Goal: Task Accomplishment & Management: Use online tool/utility

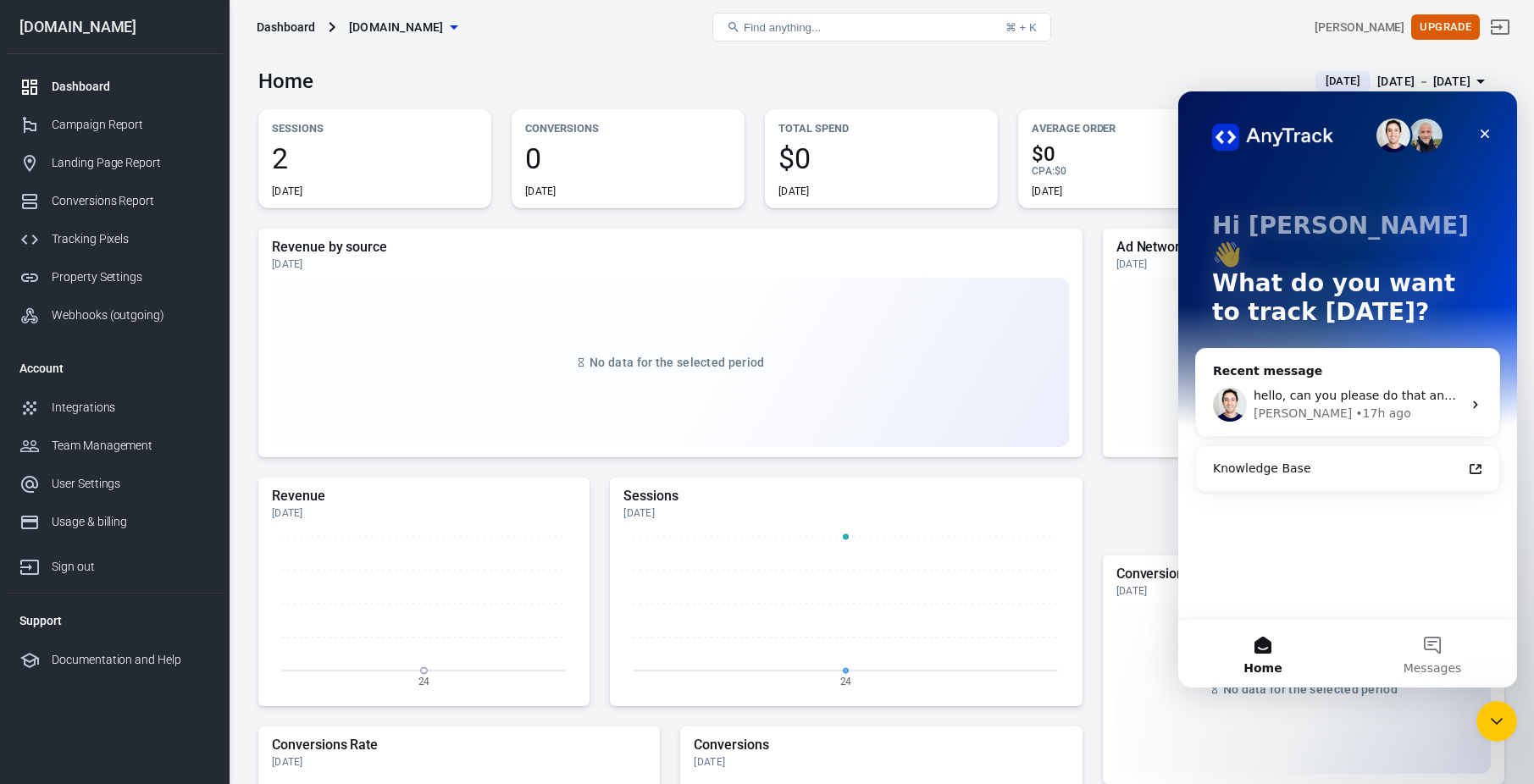
click at [1347, 389] on span "hello, can you please do that and we can schedule a call once that is ready for…" at bounding box center [1512, 396] width 517 height 14
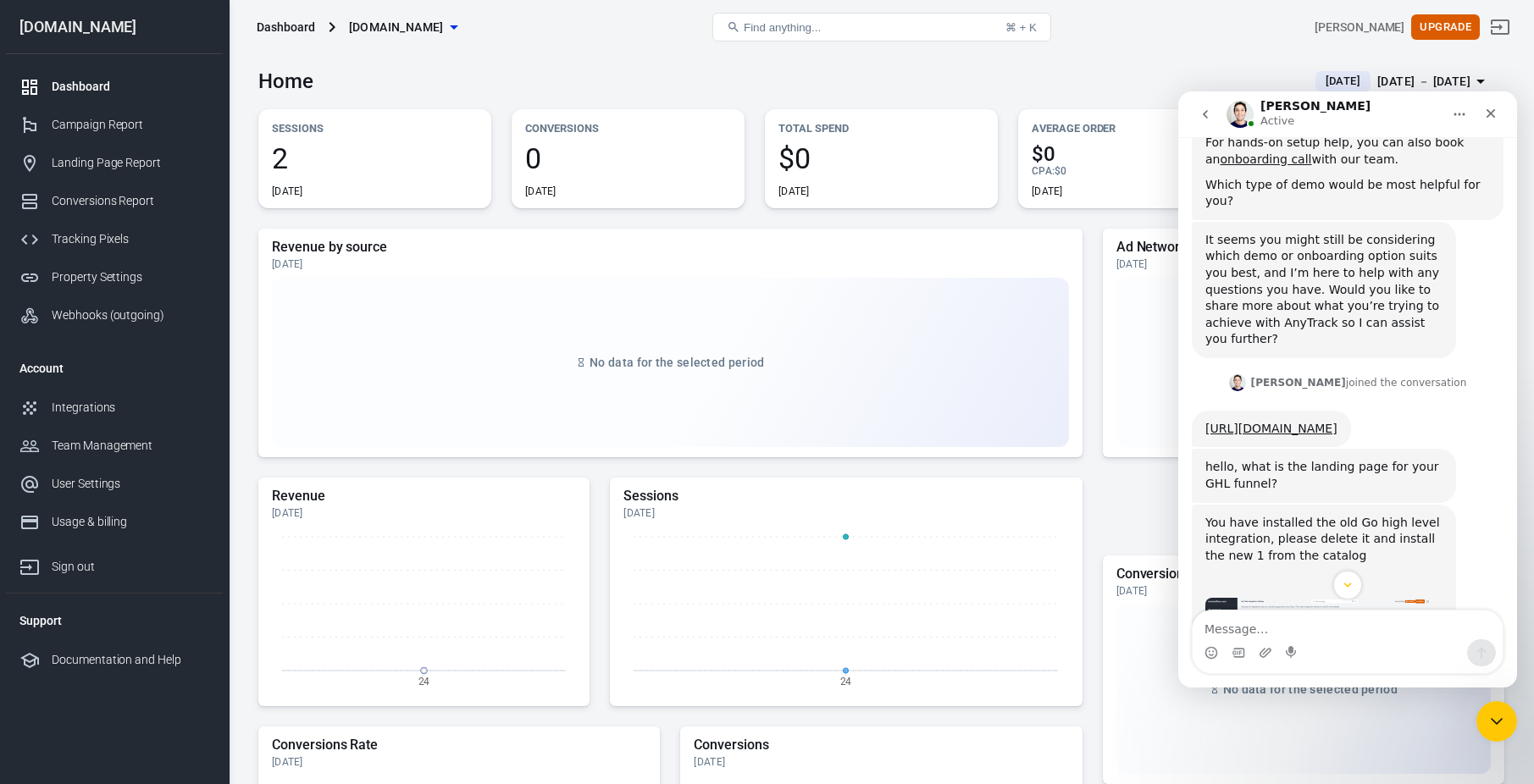
scroll to position [478, 0]
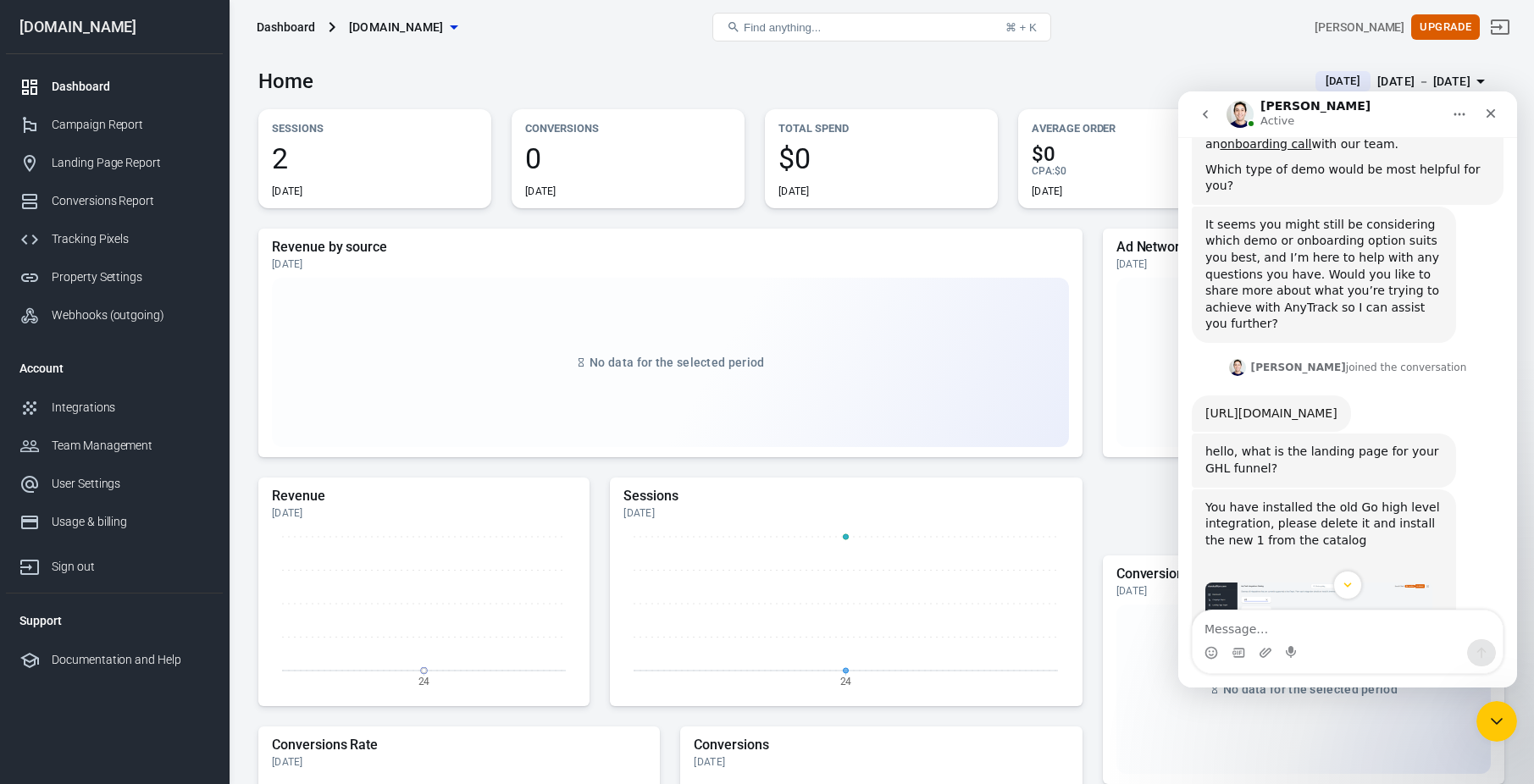
click at [1337, 407] on link "https://www.loom.com/share/cecf5aed60244605b9e13bb17199b4ec?sid=885fd78b-3486-4…" at bounding box center [1271, 414] width 132 height 14
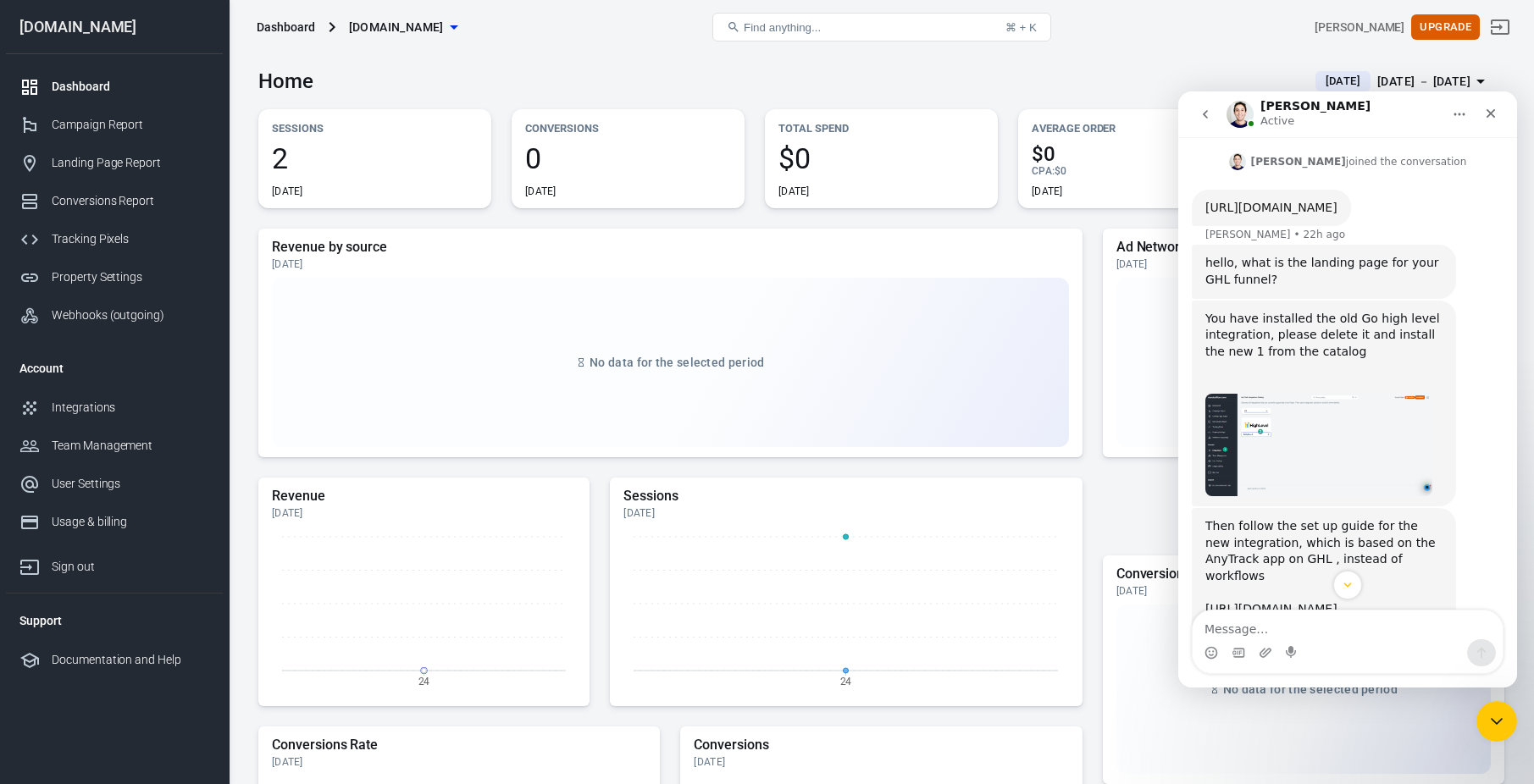
scroll to position [693, 0]
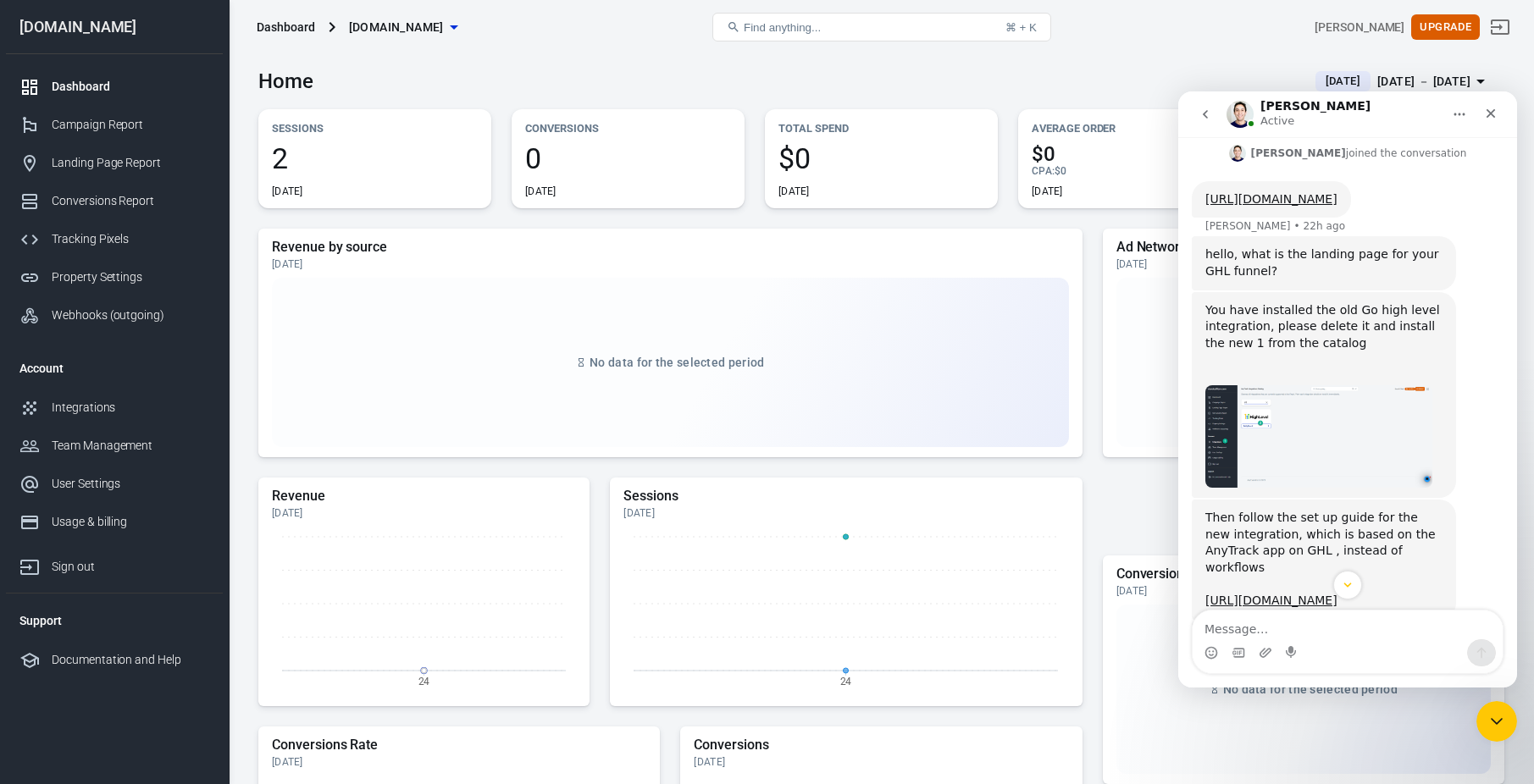
click at [1286, 436] on img "Jose says…" at bounding box center [1319, 437] width 227 height 103
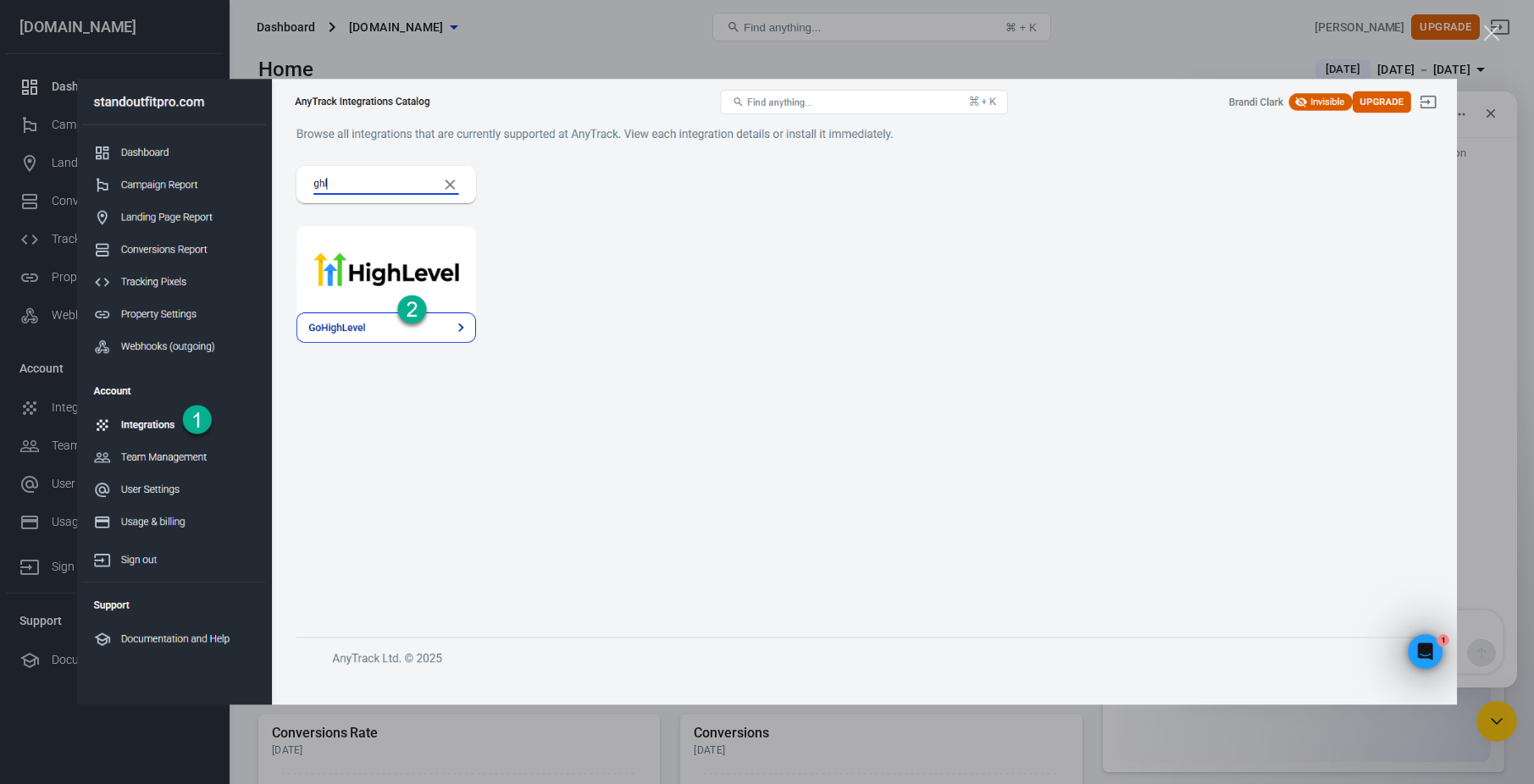
scroll to position [18, 0]
click at [1205, 51] on div "Intercom messenger" at bounding box center [767, 392] width 1534 height 784
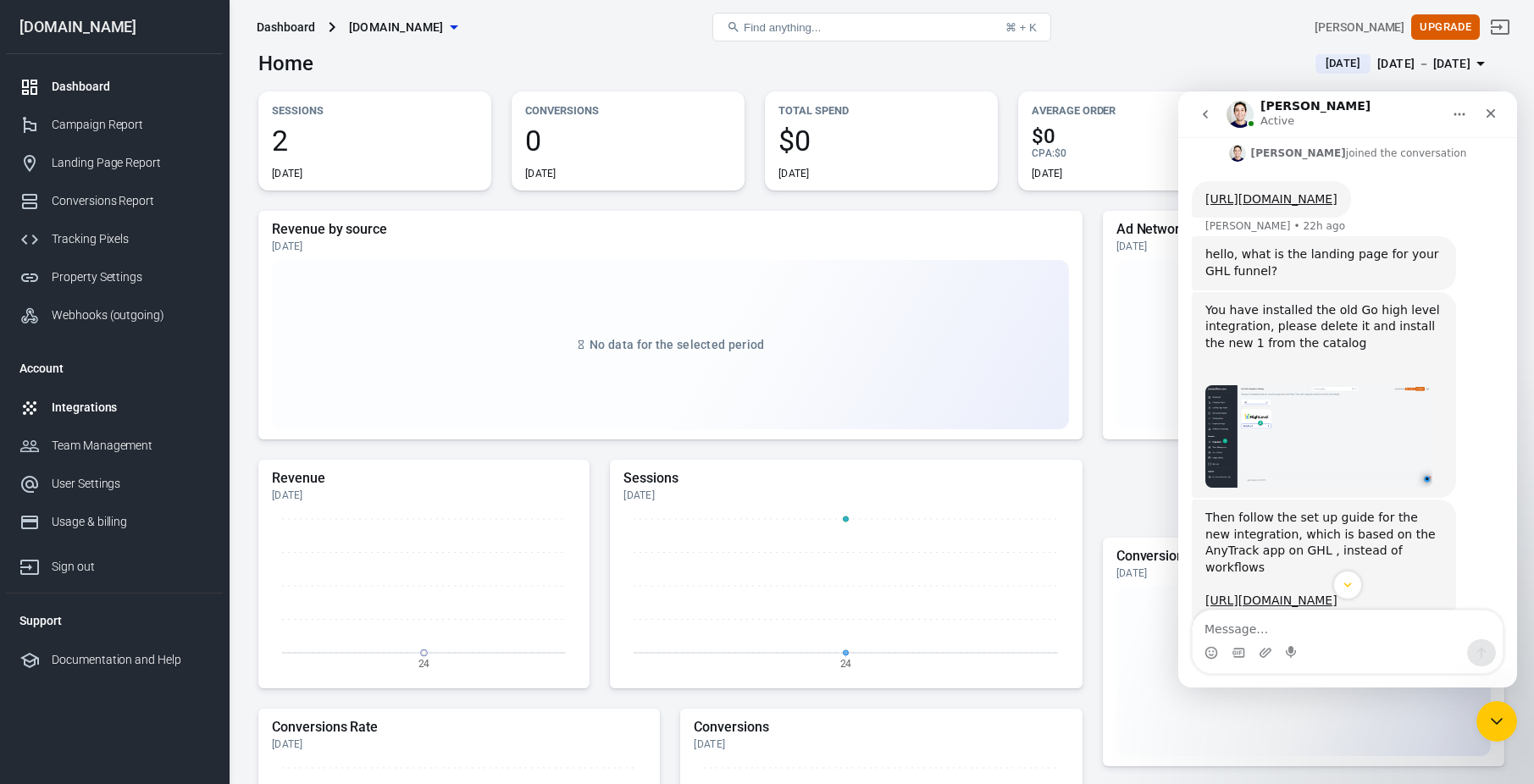
click at [95, 404] on div "Integrations" at bounding box center [130, 408] width 158 height 18
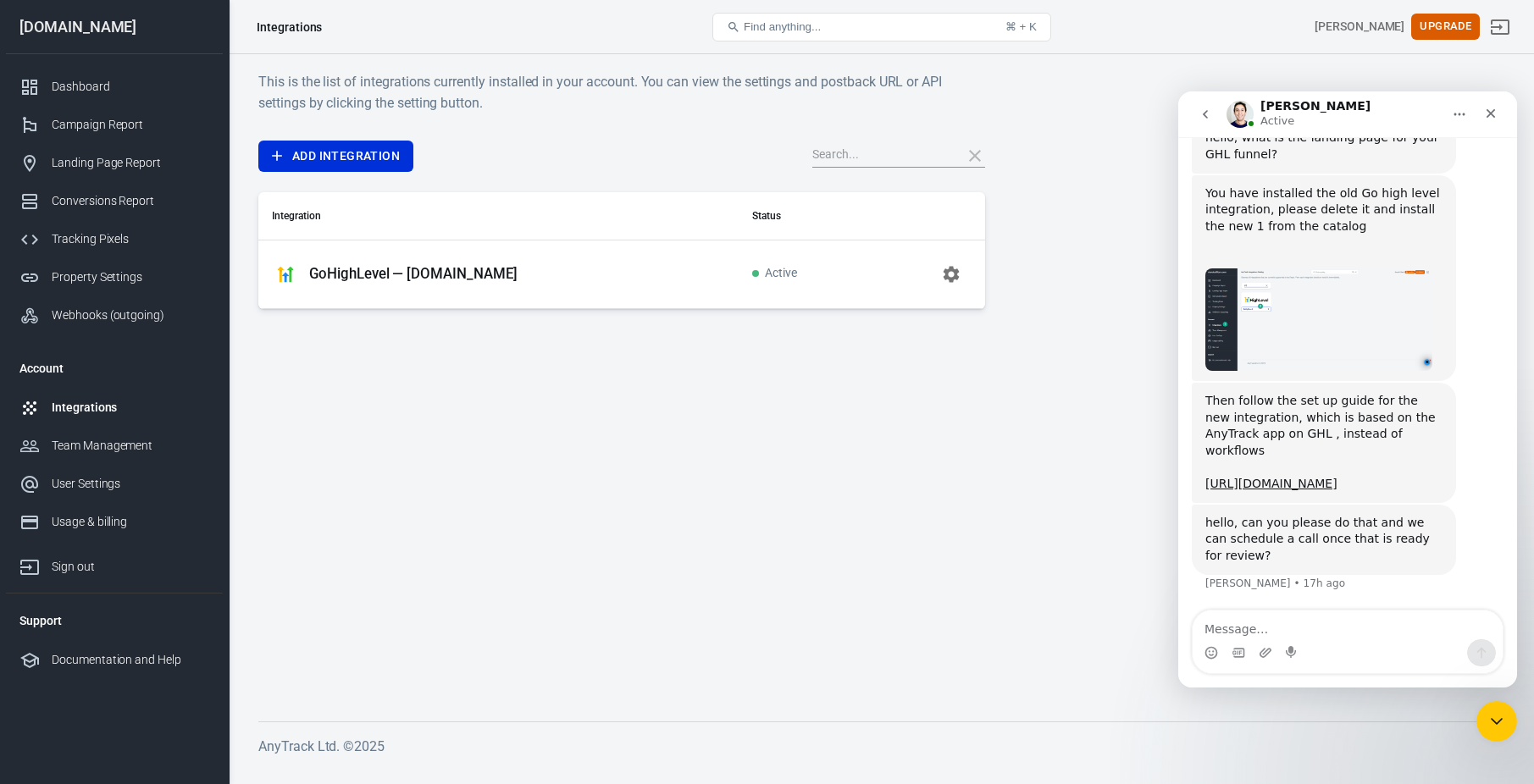
scroll to position [843, 0]
click at [305, 156] on link "Add Integration" at bounding box center [336, 157] width 155 height 32
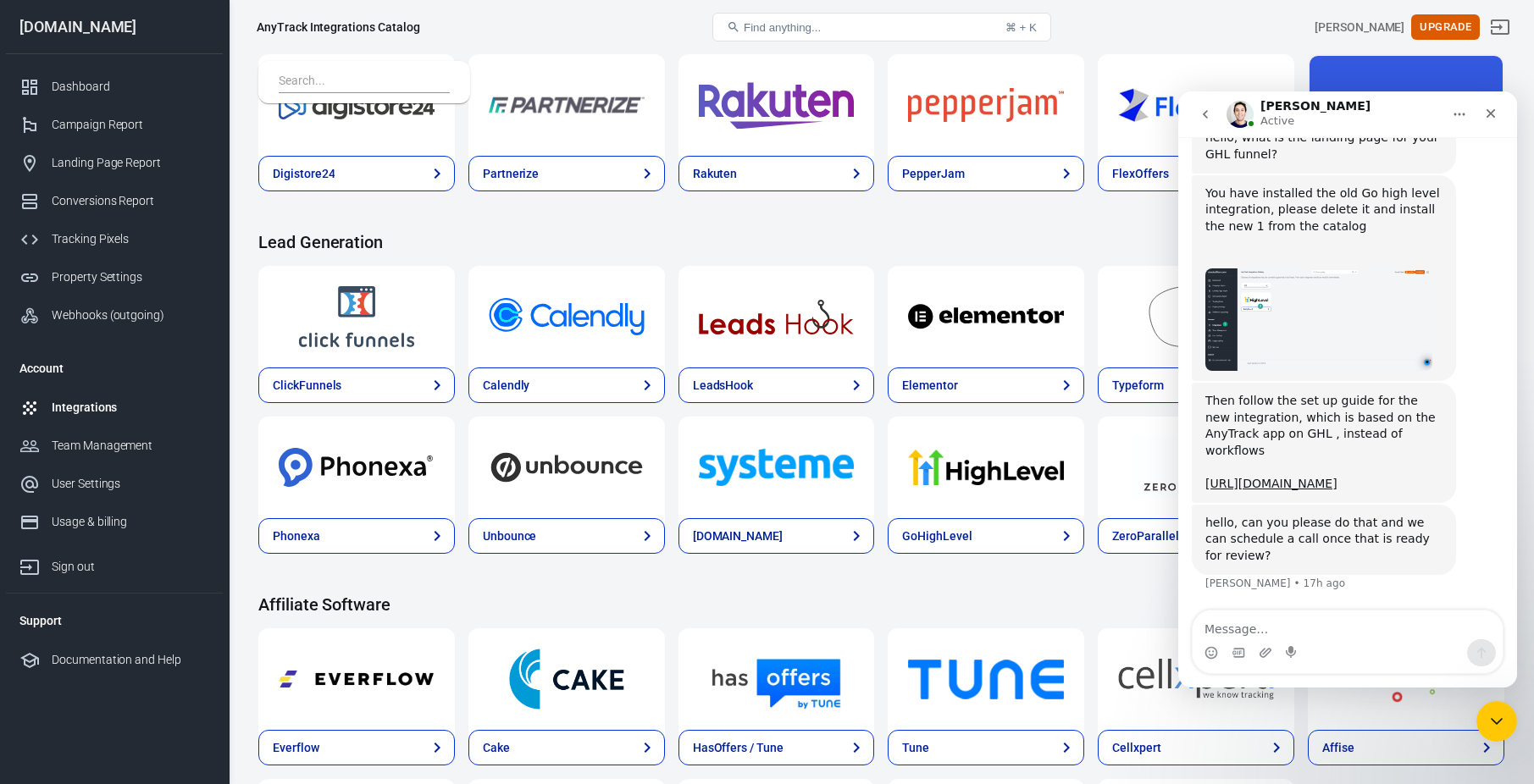
scroll to position [761, 0]
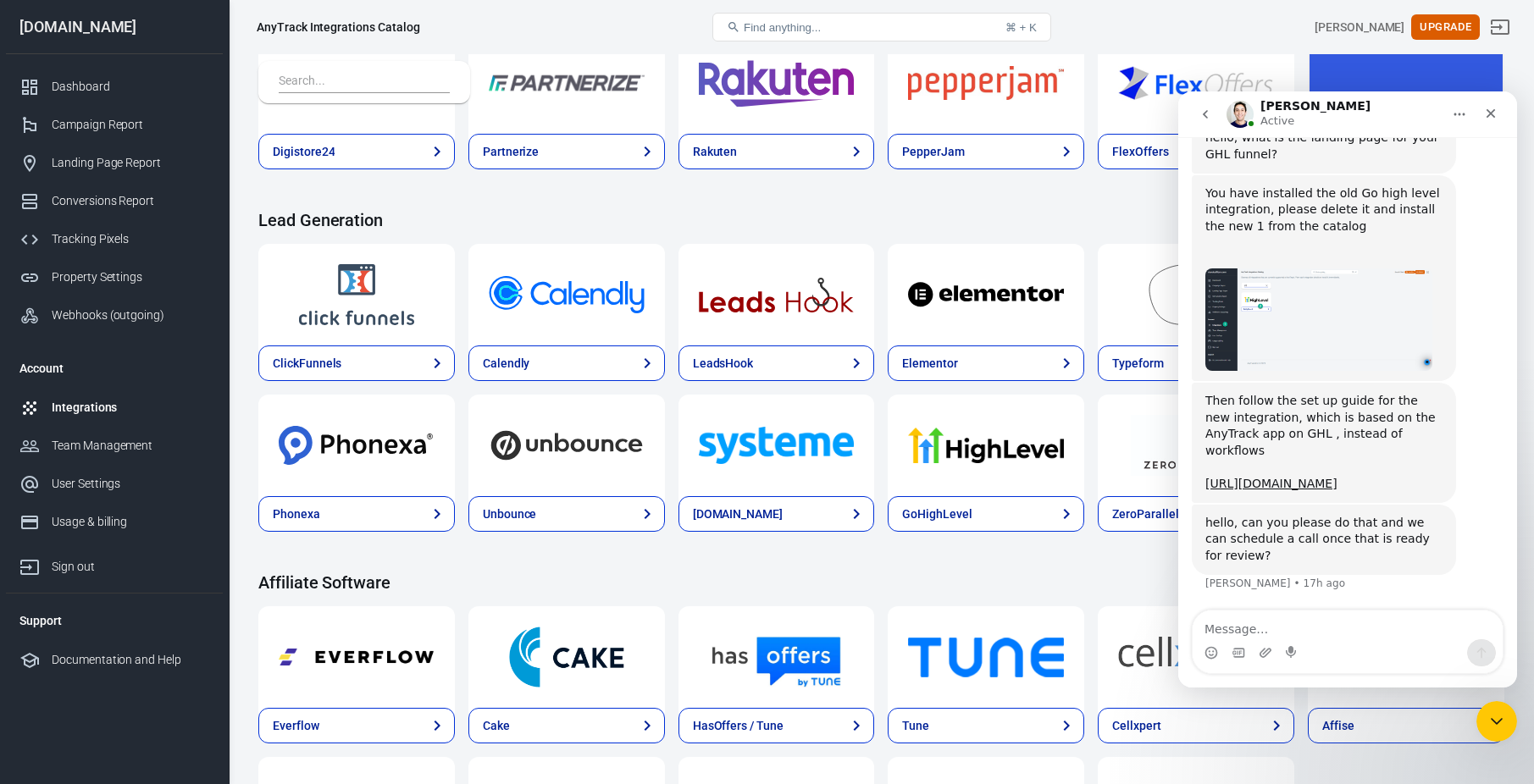
click at [1279, 298] on img "Jose says…" at bounding box center [1319, 321] width 227 height 103
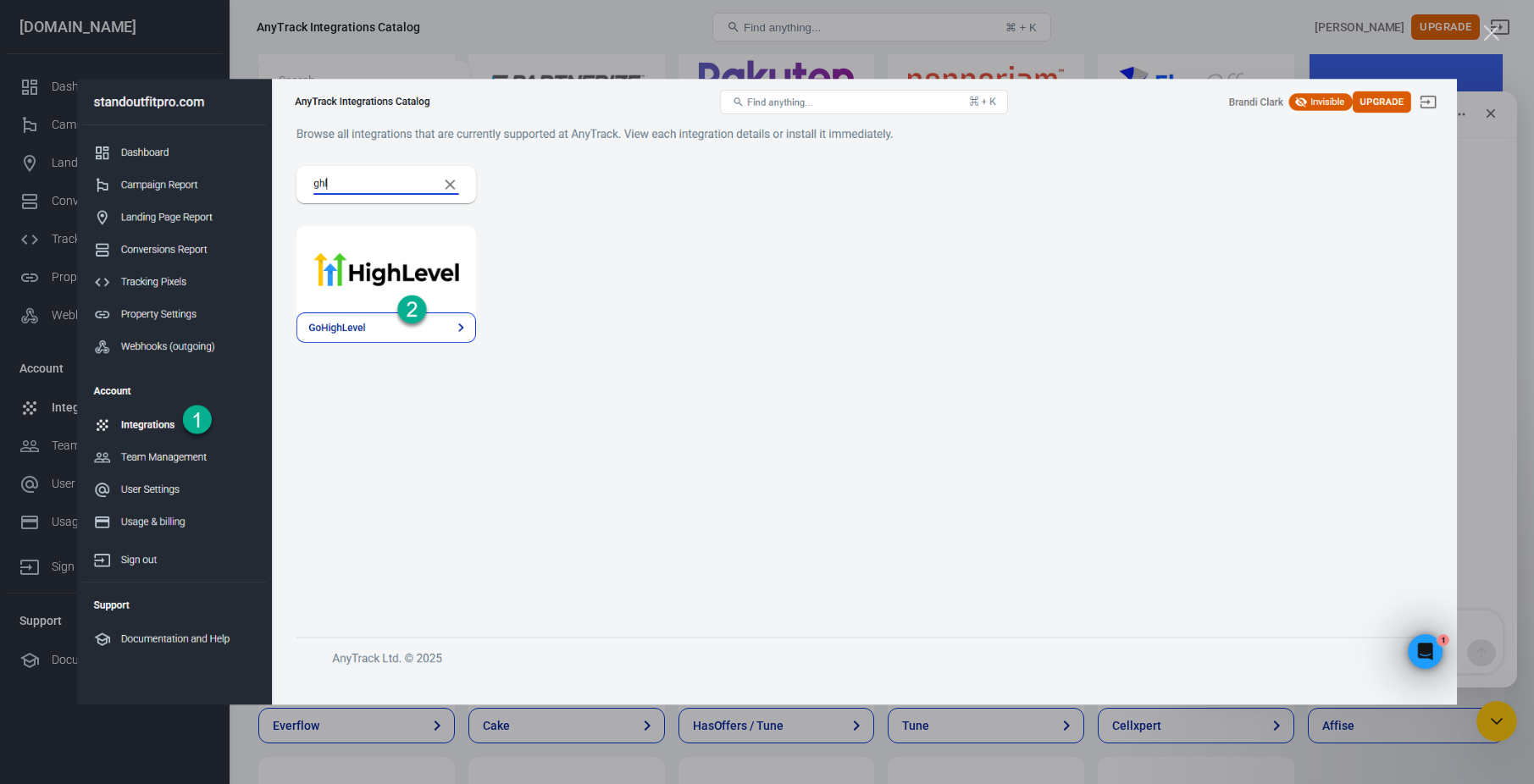
click at [1489, 34] on div "Close" at bounding box center [1492, 34] width 16 height 16
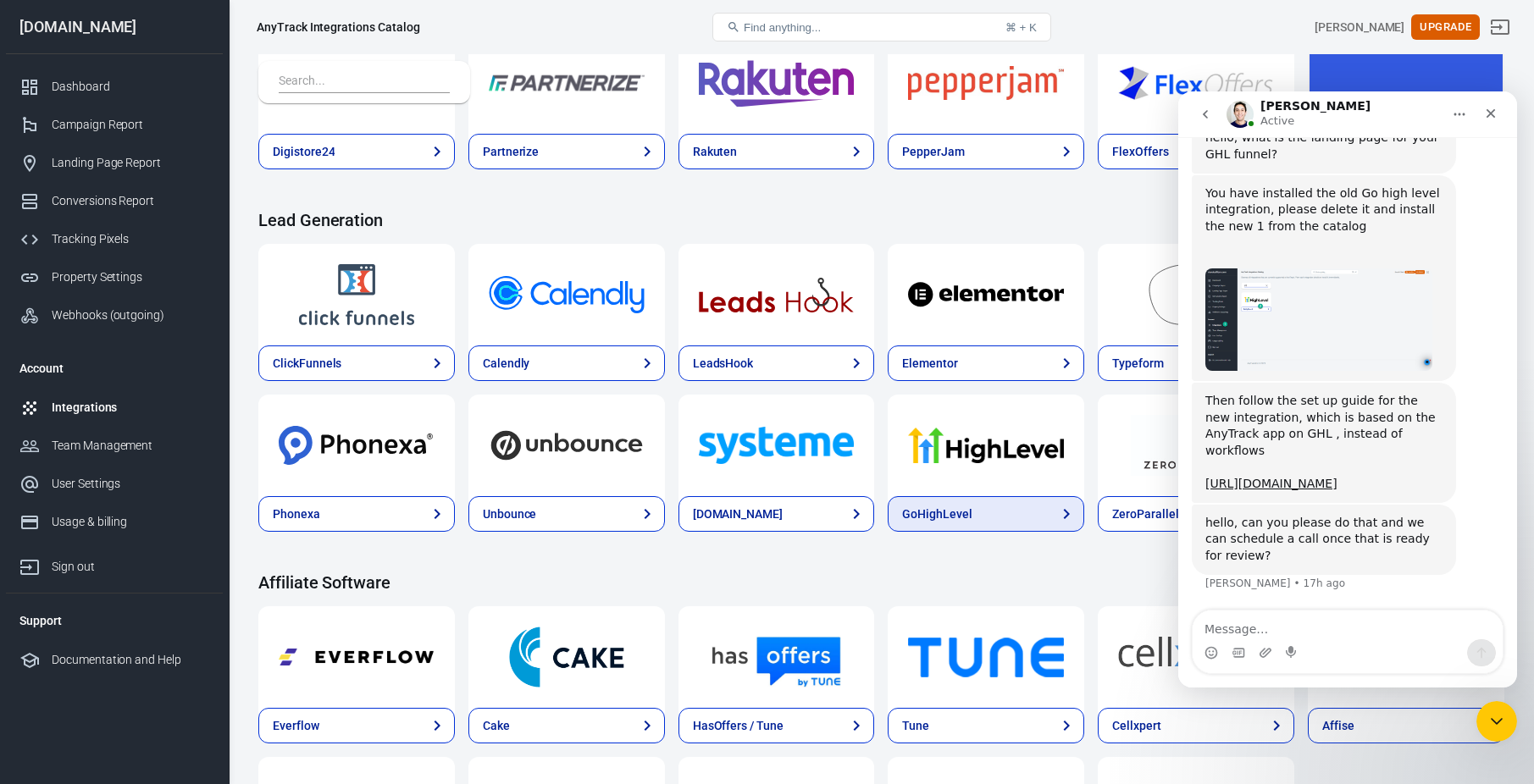
click at [993, 515] on link "GoHighLevel" at bounding box center [986, 514] width 197 height 36
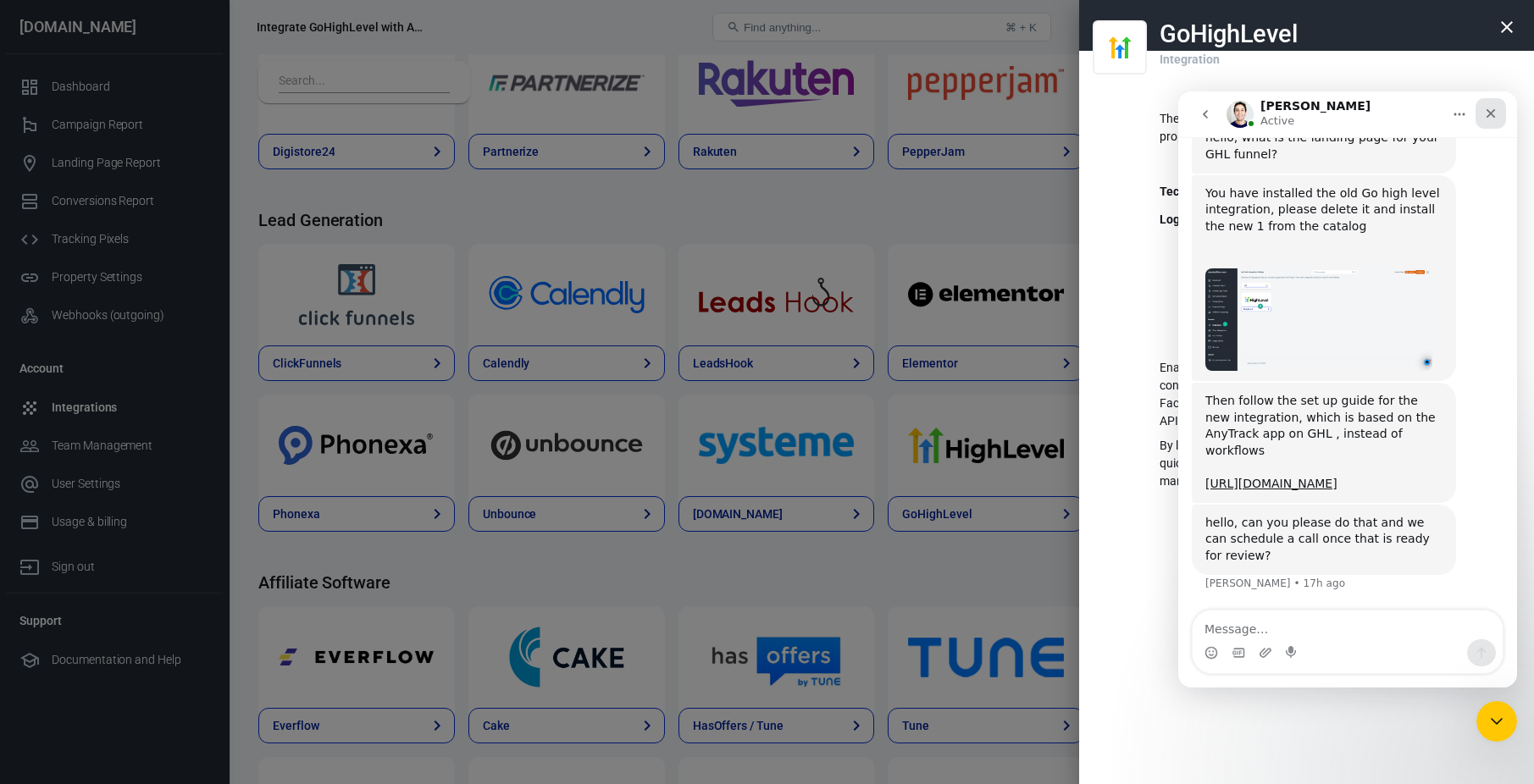
click at [1493, 113] on icon "Close" at bounding box center [1491, 114] width 14 height 14
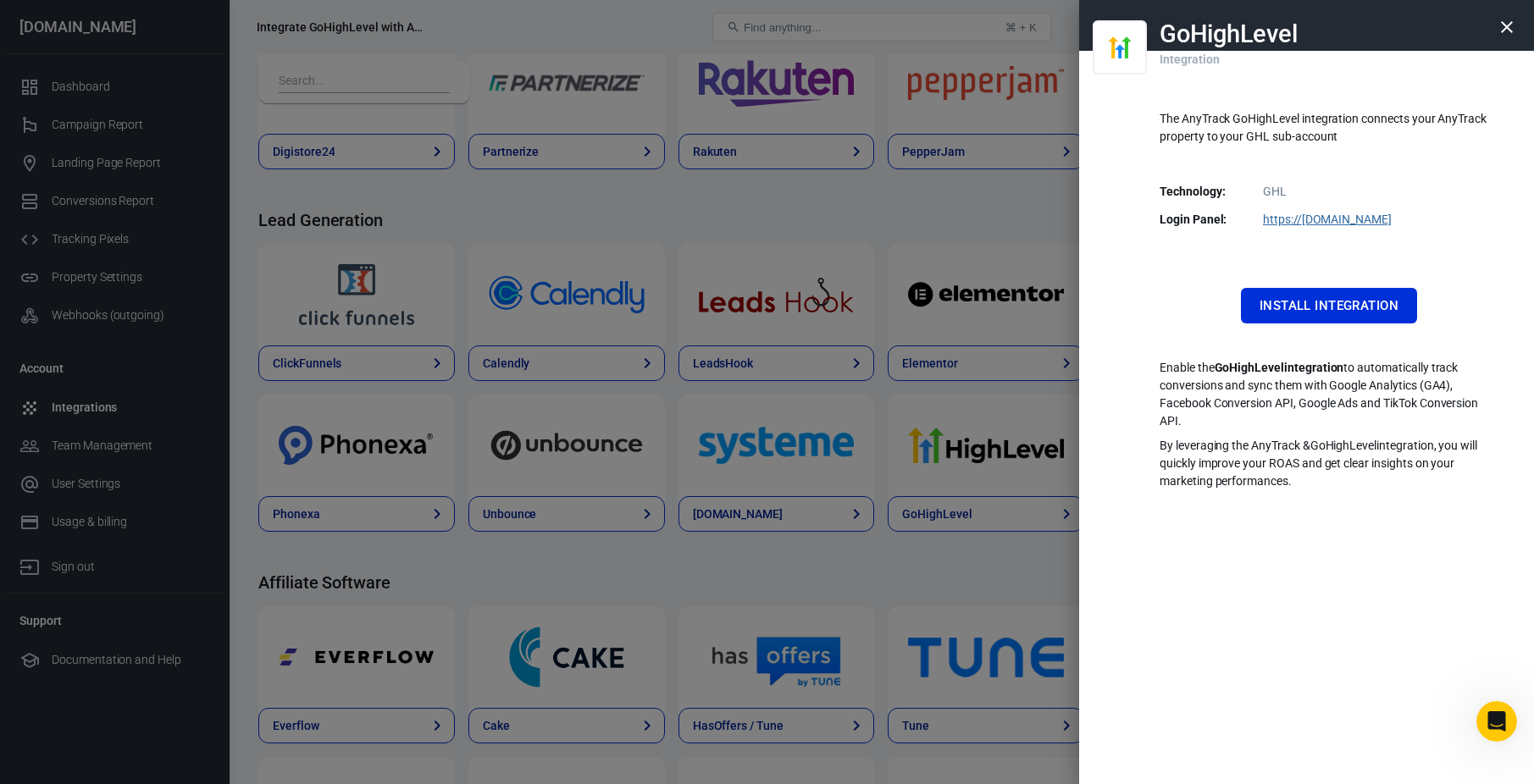
scroll to position [826, 0]
click at [1349, 309] on button "Install Integration" at bounding box center [1328, 306] width 176 height 36
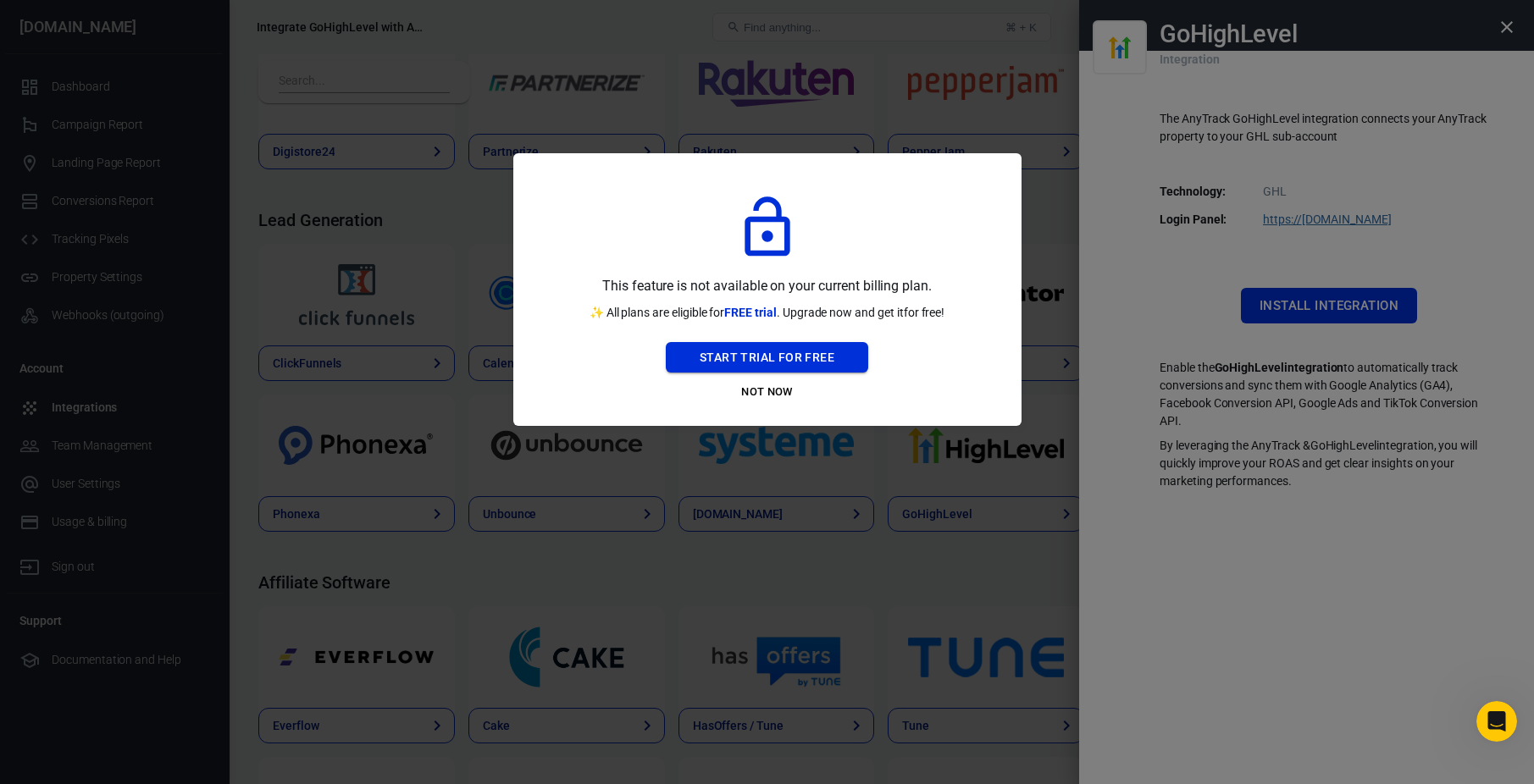
click at [768, 357] on button "Start Trial For Free" at bounding box center [767, 358] width 203 height 32
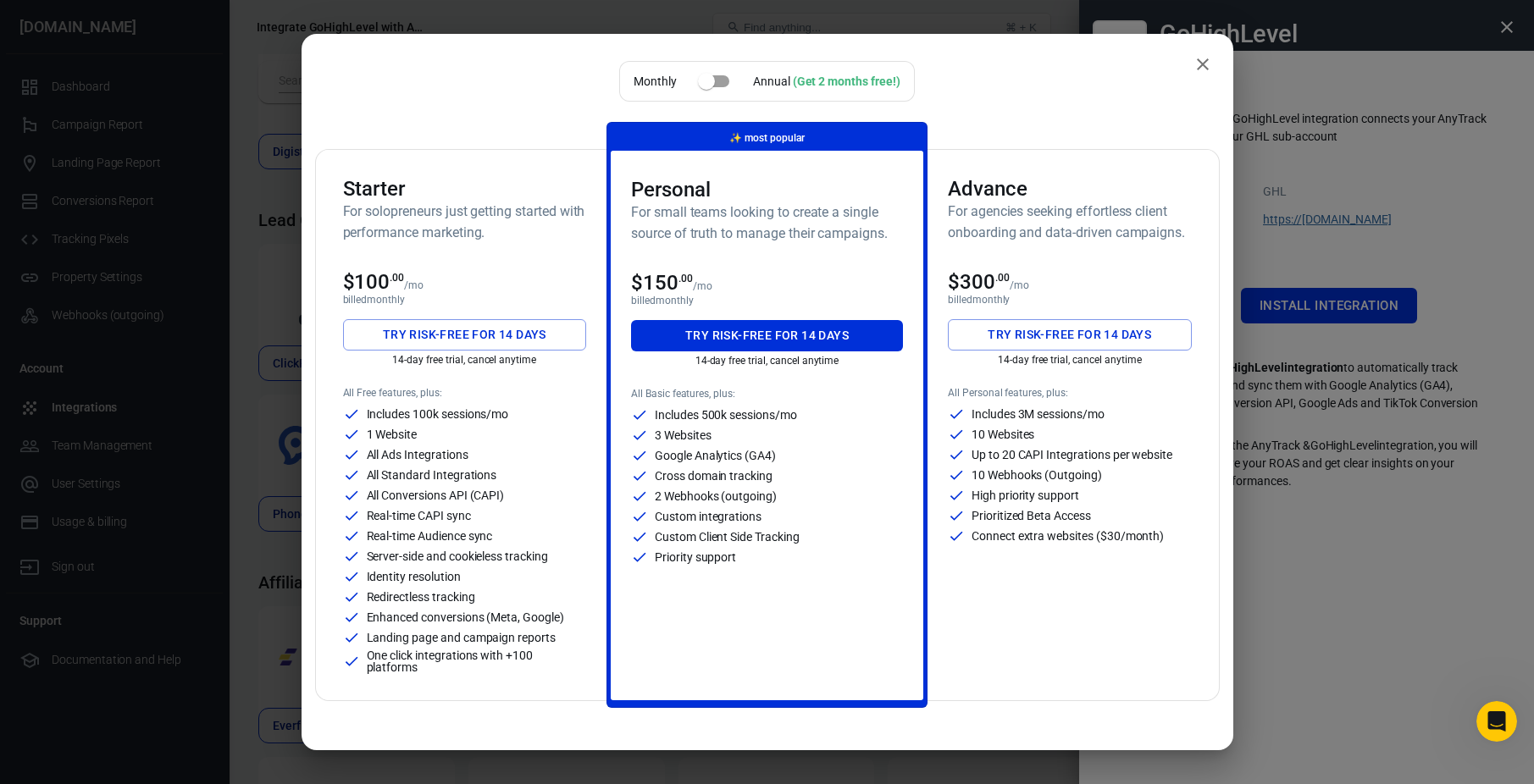
click at [514, 256] on div "Starter For solopreneurs just getting started with performance marketing." at bounding box center [466, 216] width 244 height 79
click at [506, 331] on button "Try risk-free for 14 days" at bounding box center [466, 335] width 244 height 32
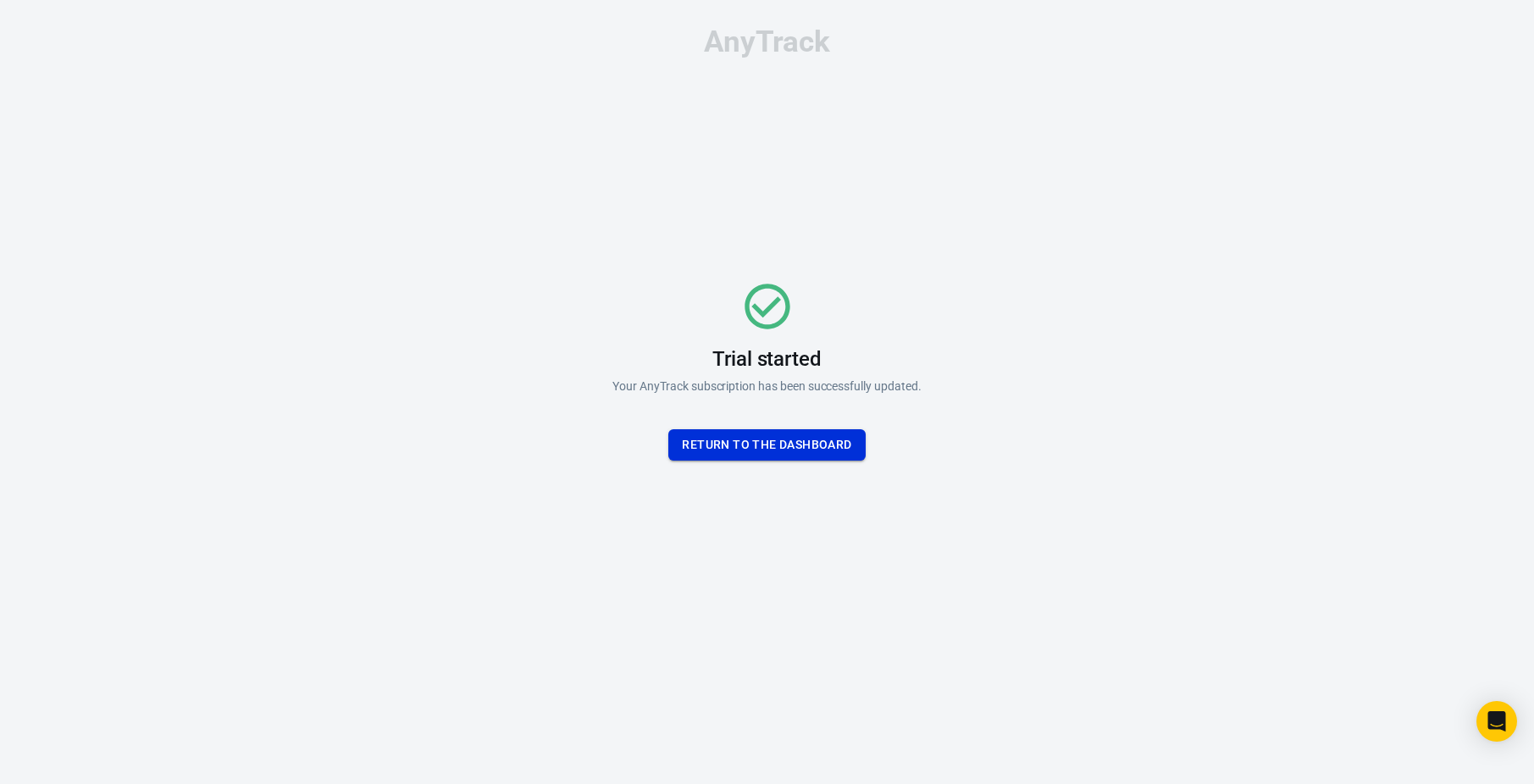
click at [820, 454] on button "Return To the dashboard" at bounding box center [767, 446] width 197 height 32
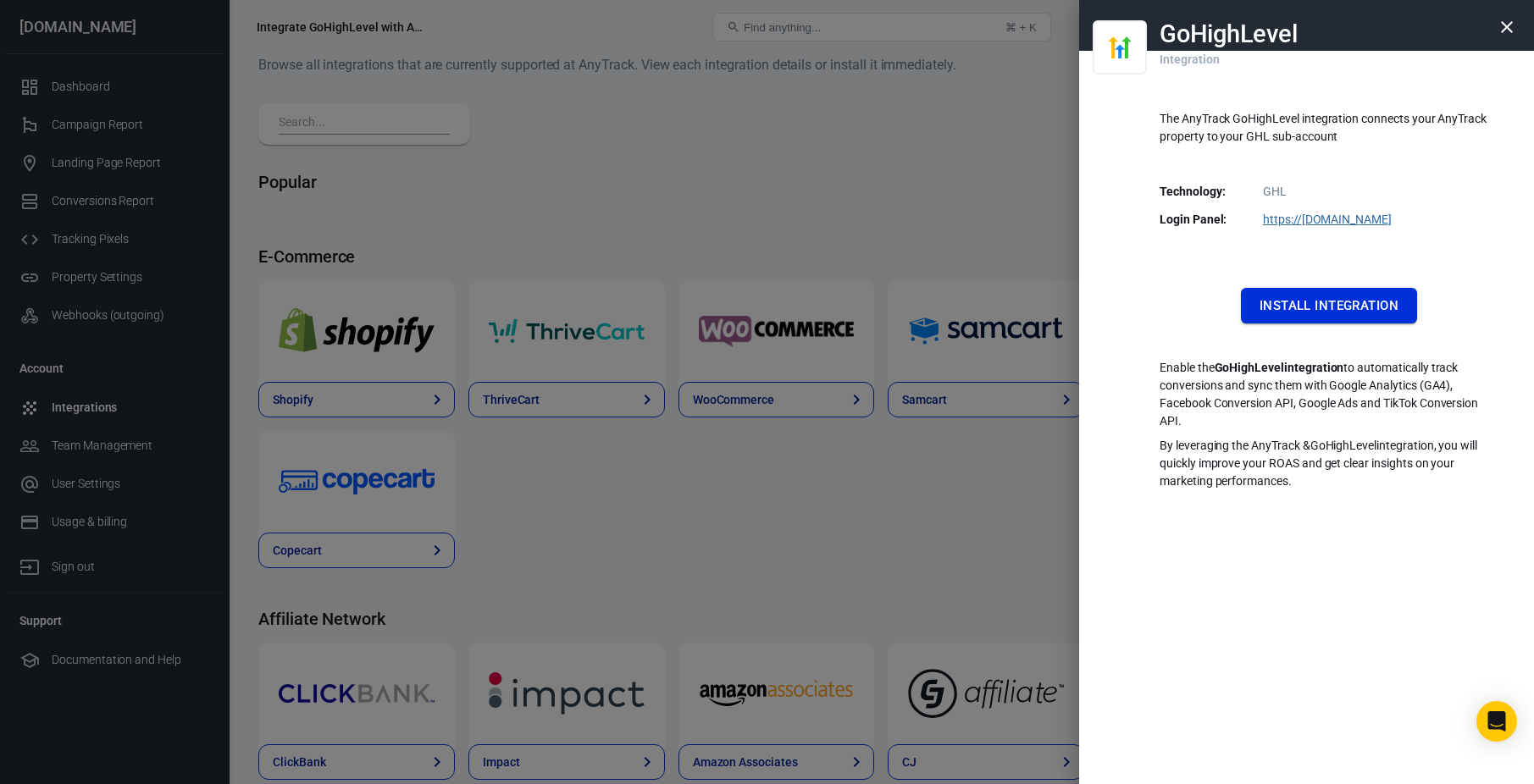
click at [1276, 306] on button "Install Integration" at bounding box center [1328, 306] width 176 height 36
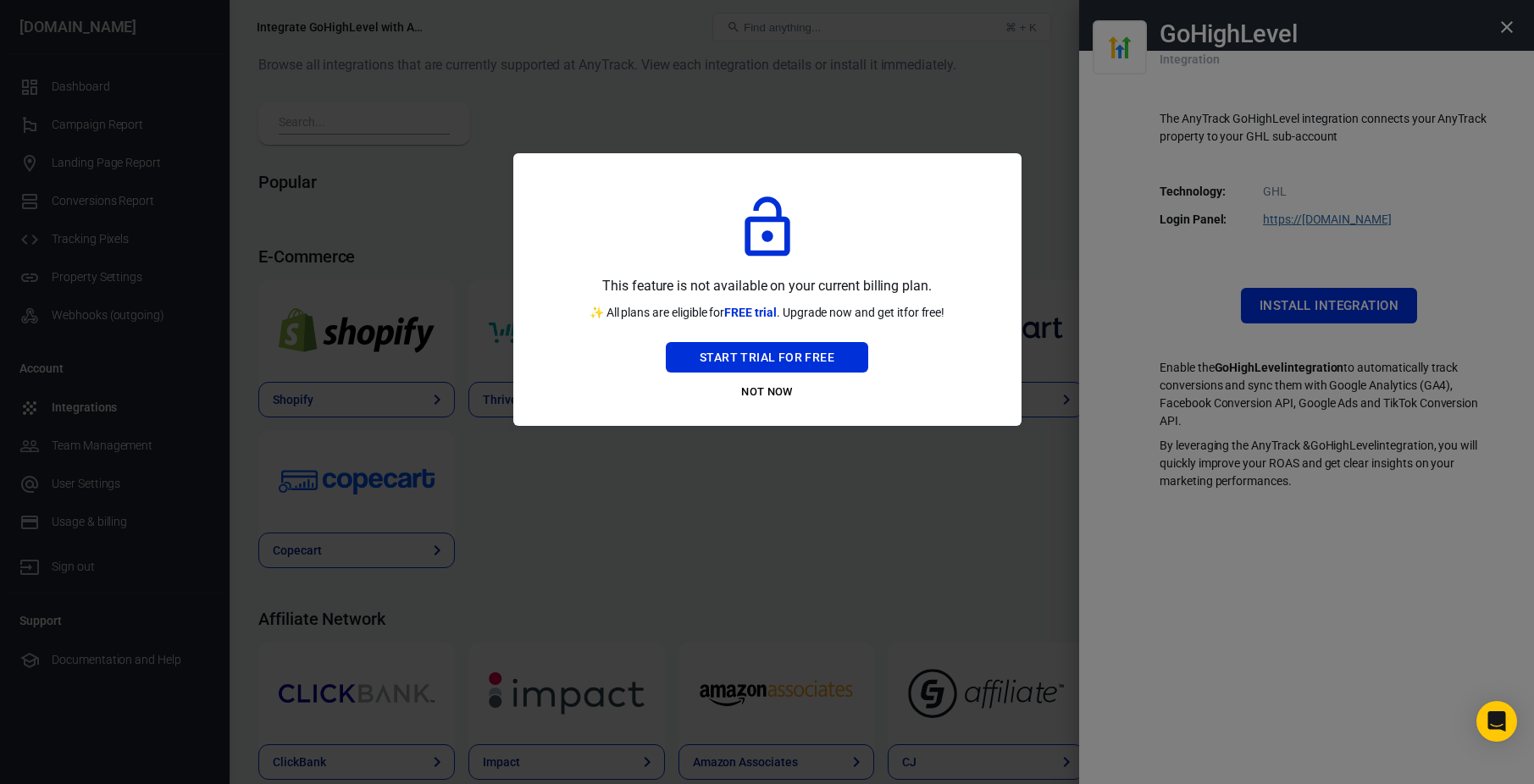
click at [968, 100] on div at bounding box center [767, 392] width 1534 height 784
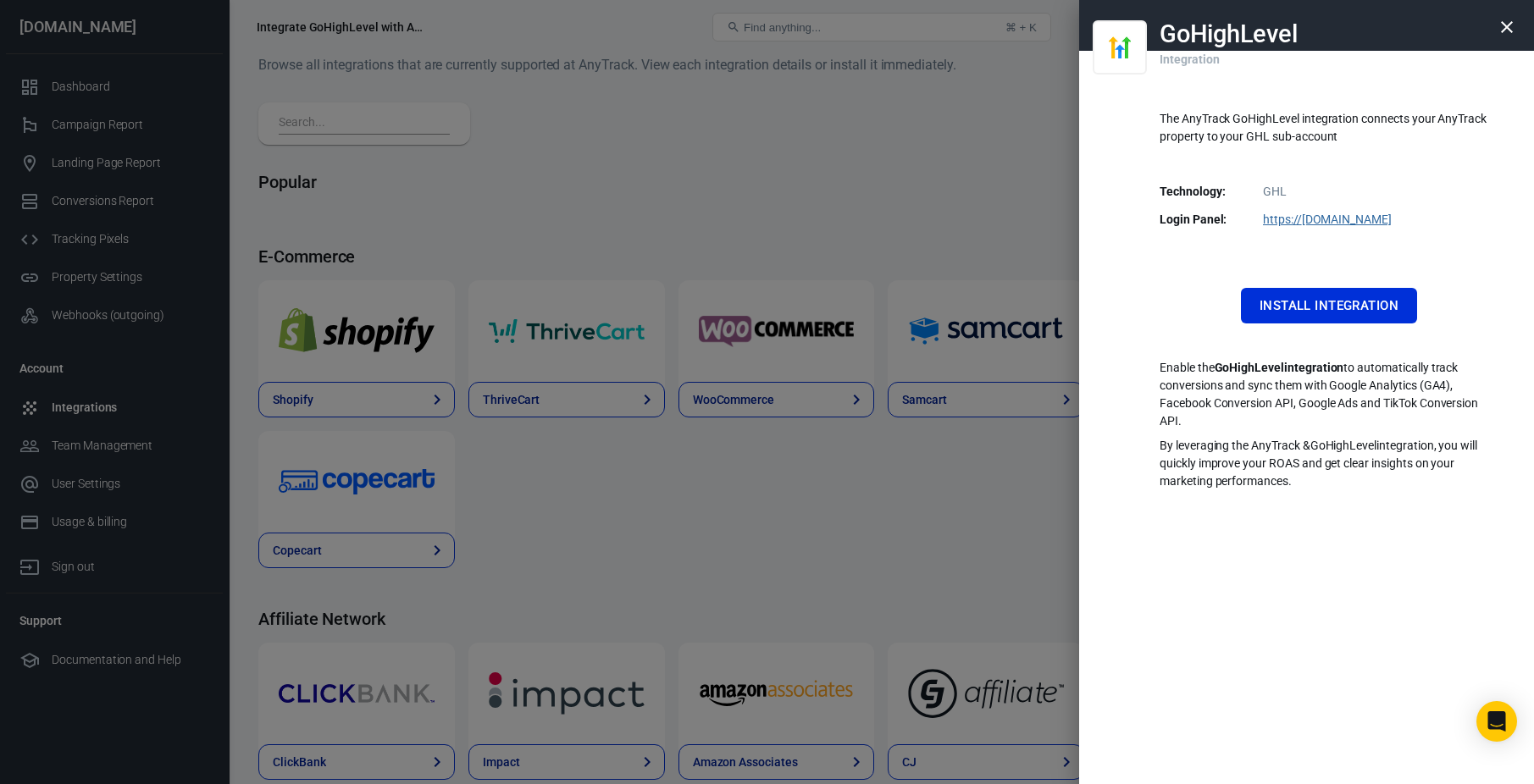
click at [1506, 26] on icon "button" at bounding box center [1507, 27] width 12 height 12
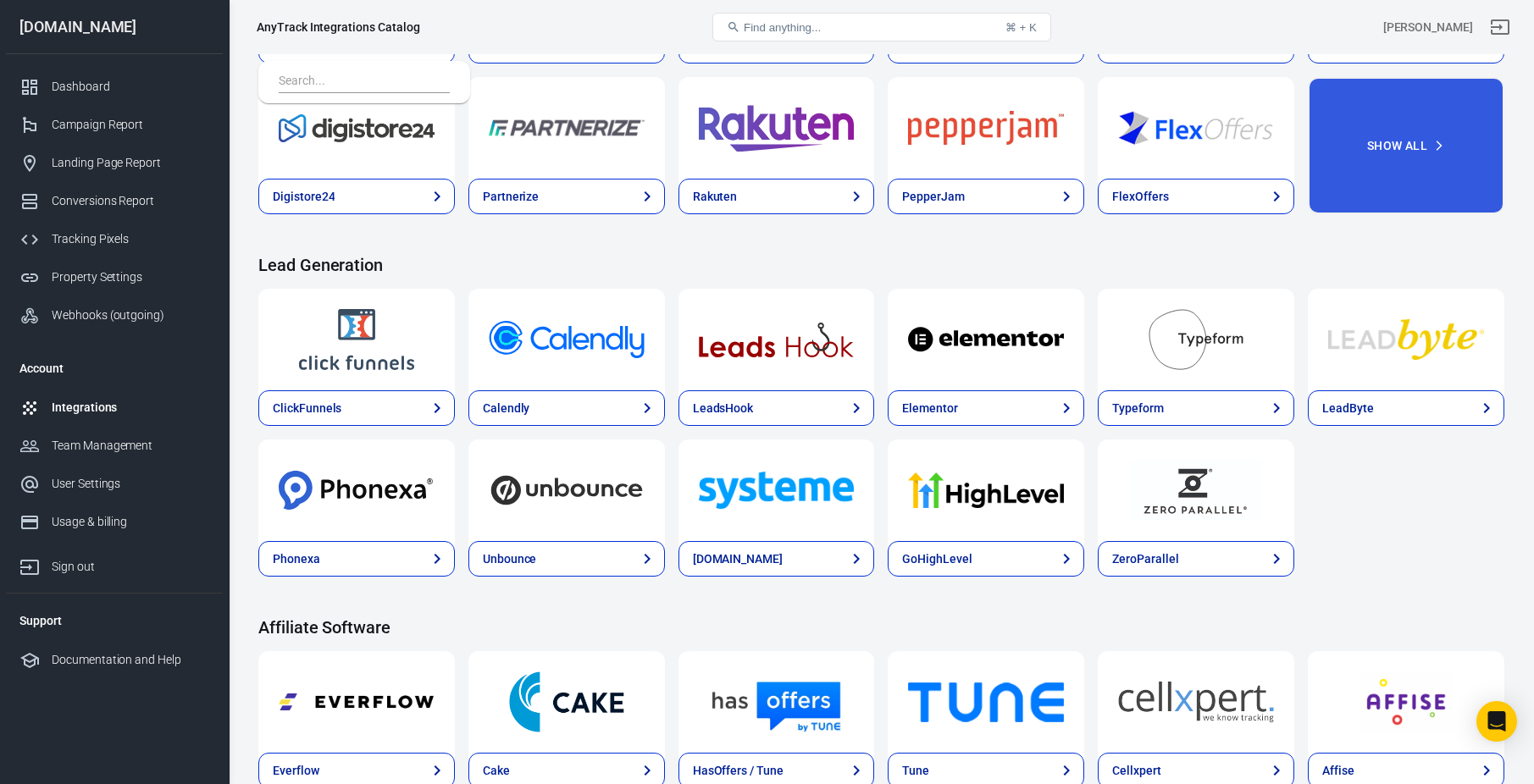
scroll to position [722, 0]
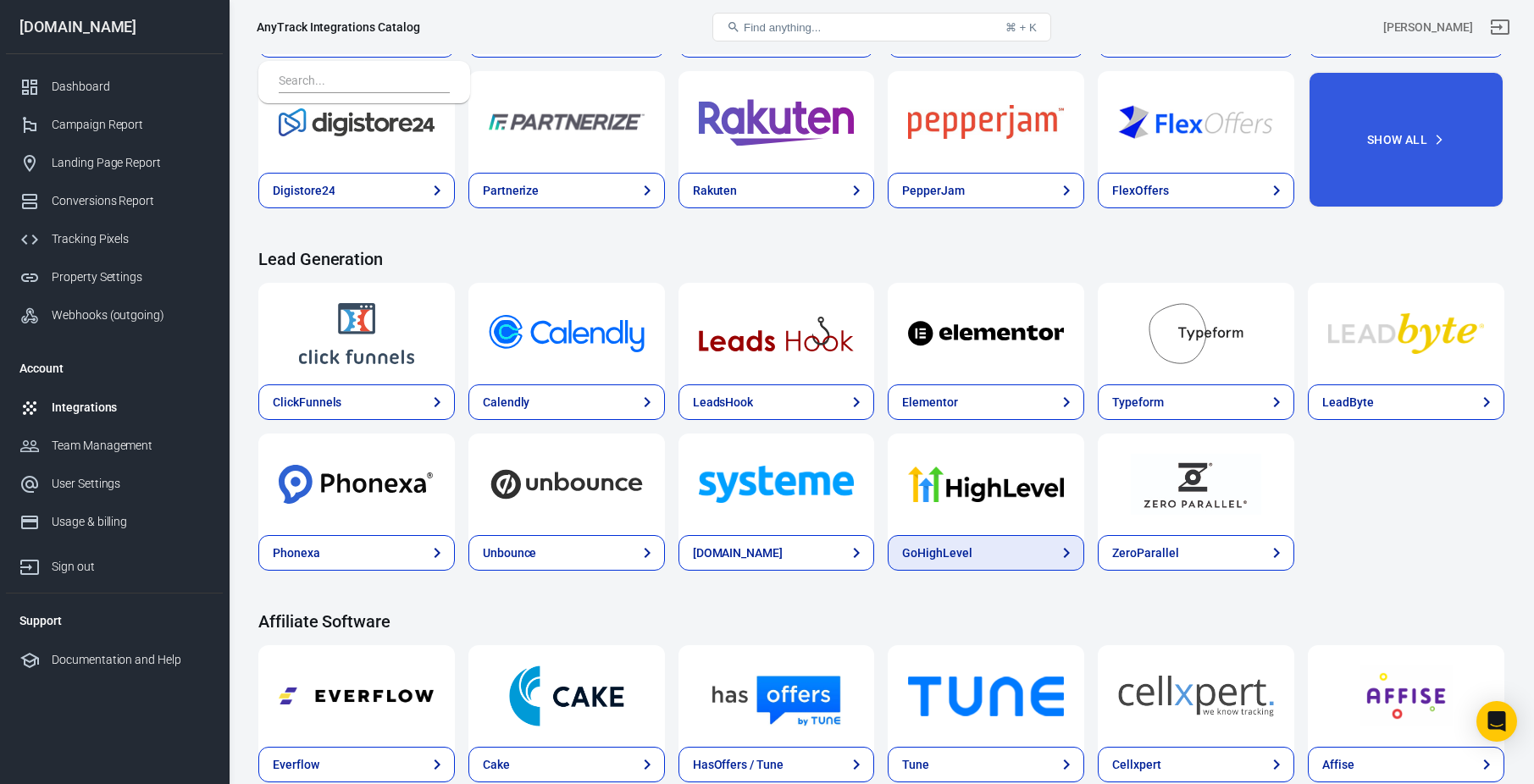
click at [989, 568] on link "GoHighLevel" at bounding box center [986, 553] width 197 height 36
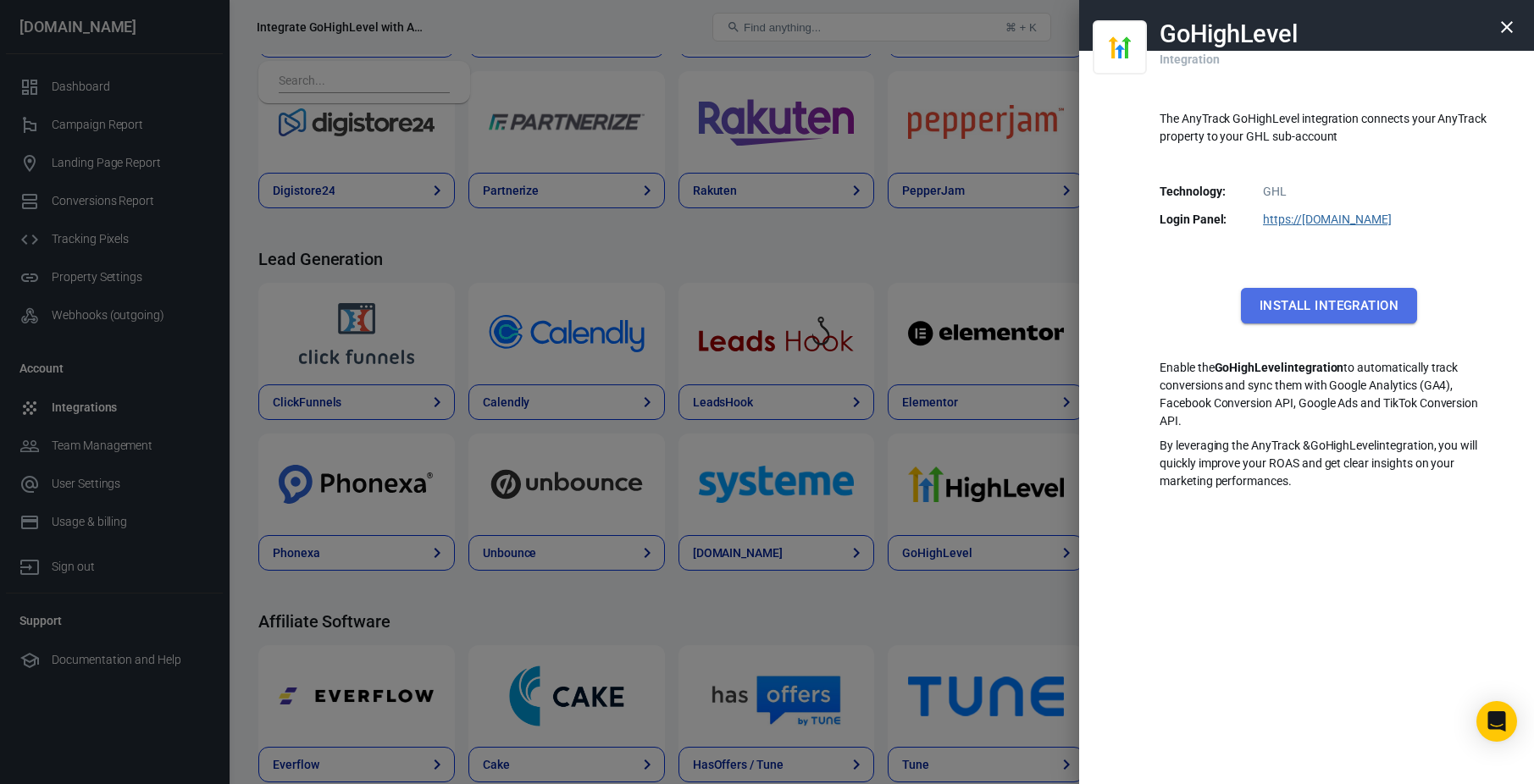
click at [1356, 306] on button "Install Integration" at bounding box center [1328, 306] width 176 height 36
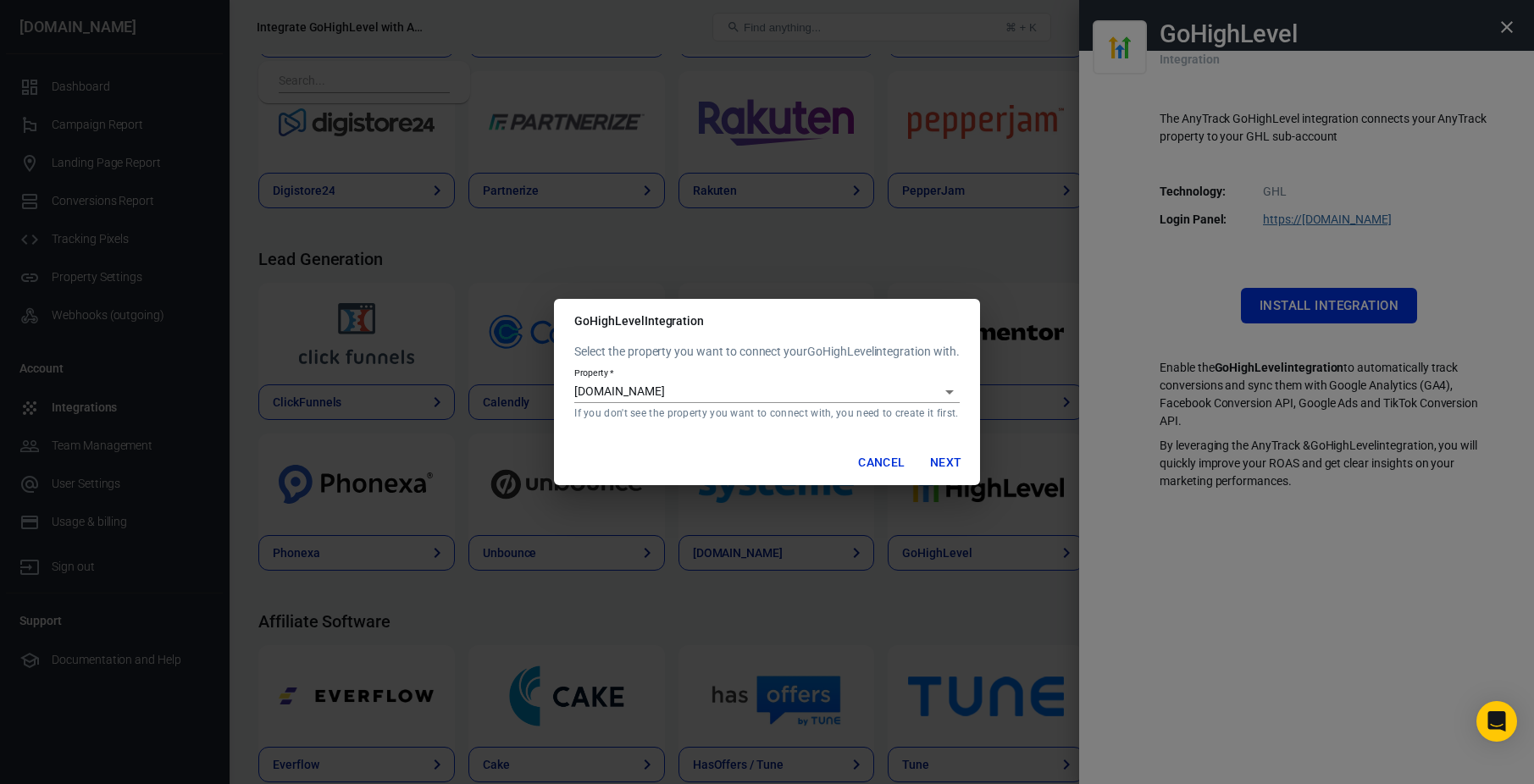
click at [943, 460] on button "Next" at bounding box center [946, 463] width 55 height 32
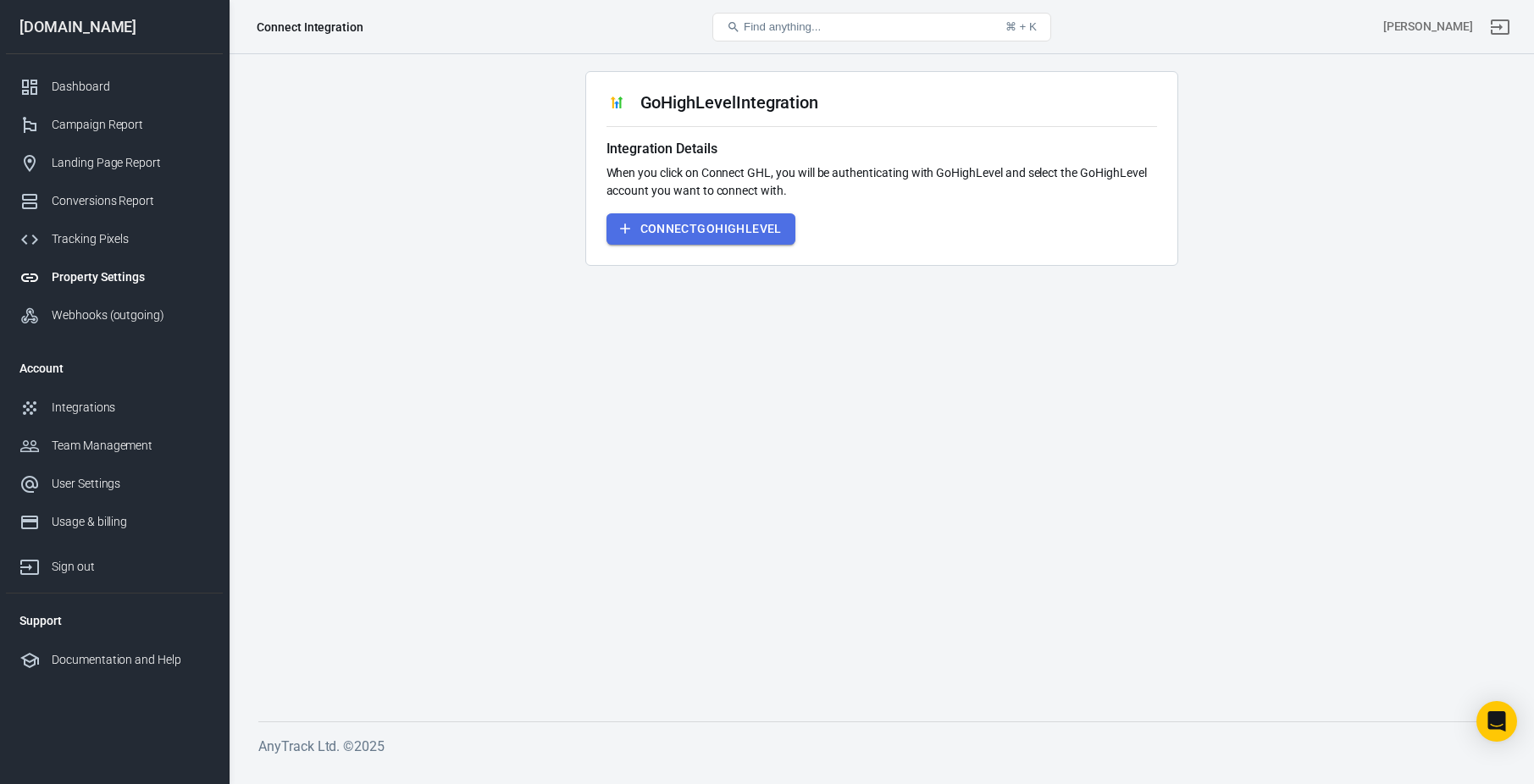
click at [754, 228] on button "Connect GoHighLevel" at bounding box center [701, 229] width 189 height 32
